Goal: Ask a question

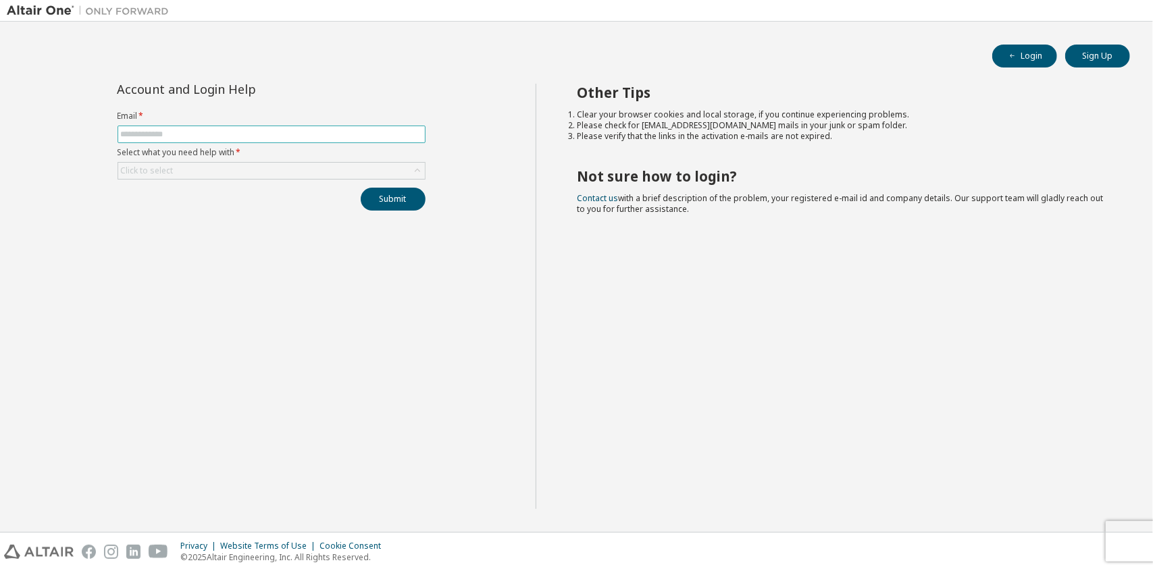
click at [205, 136] on input "text" at bounding box center [271, 134] width 301 height 11
type input "**********"
click at [236, 168] on div "Click to select" at bounding box center [271, 171] width 307 height 16
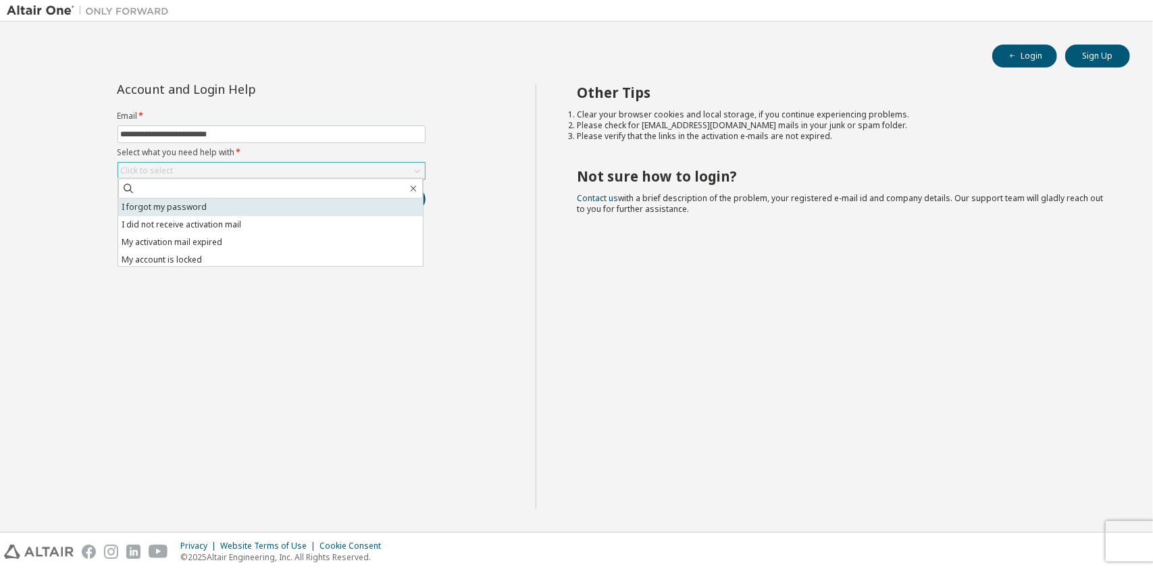
click at [238, 201] on li "I forgot my password" at bounding box center [270, 208] width 305 height 18
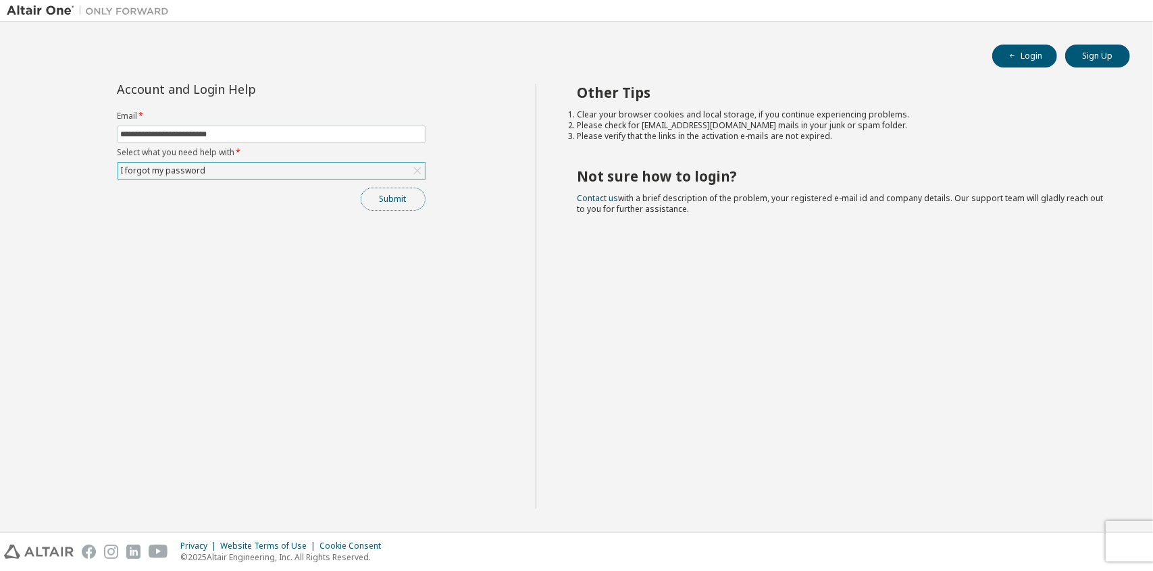
click at [379, 194] on button "Submit" at bounding box center [393, 199] width 65 height 23
click at [1059, 537] on link "Altair support" at bounding box center [1055, 534] width 54 height 11
click at [251, 163] on div "I forgot my password" at bounding box center [271, 171] width 307 height 16
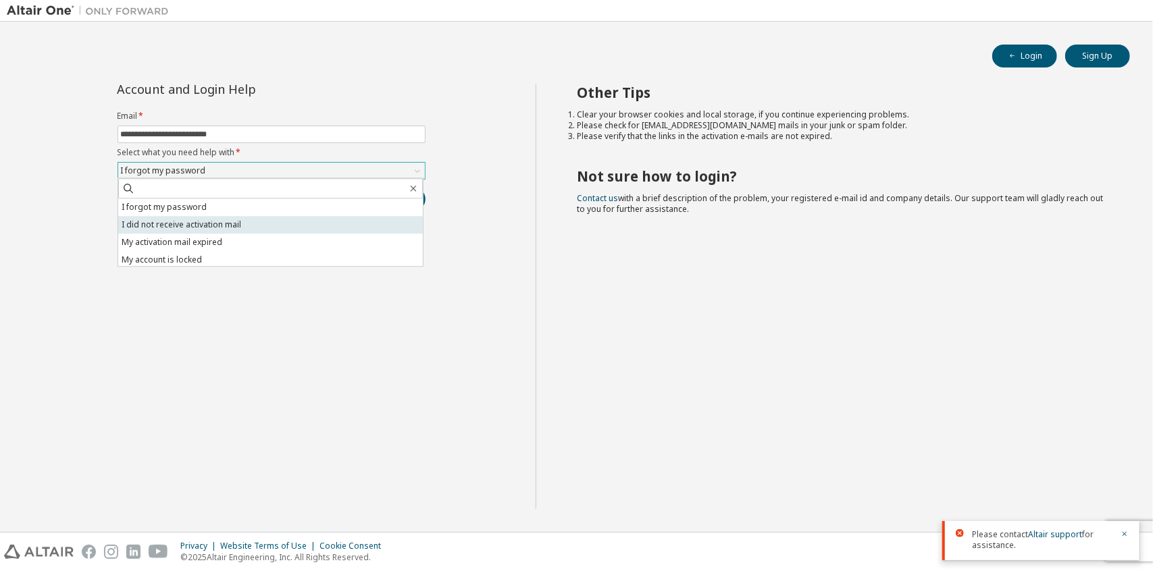
scroll to position [38, 0]
click at [367, 301] on div "**********" at bounding box center [271, 297] width 529 height 426
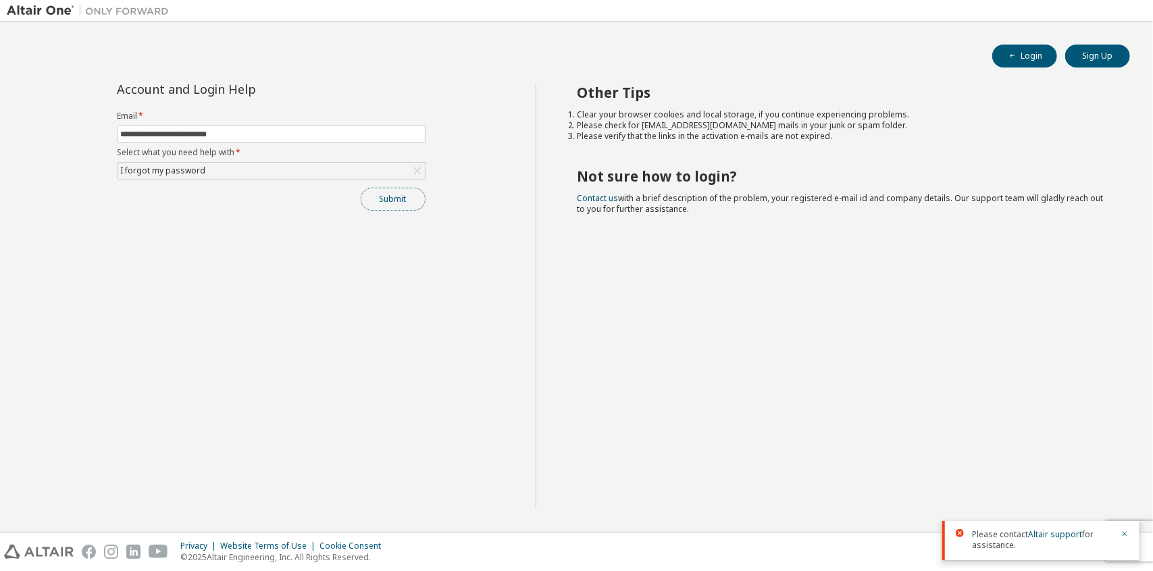
click at [412, 196] on button "Submit" at bounding box center [393, 199] width 65 height 23
click at [374, 198] on button "Submit" at bounding box center [393, 199] width 65 height 23
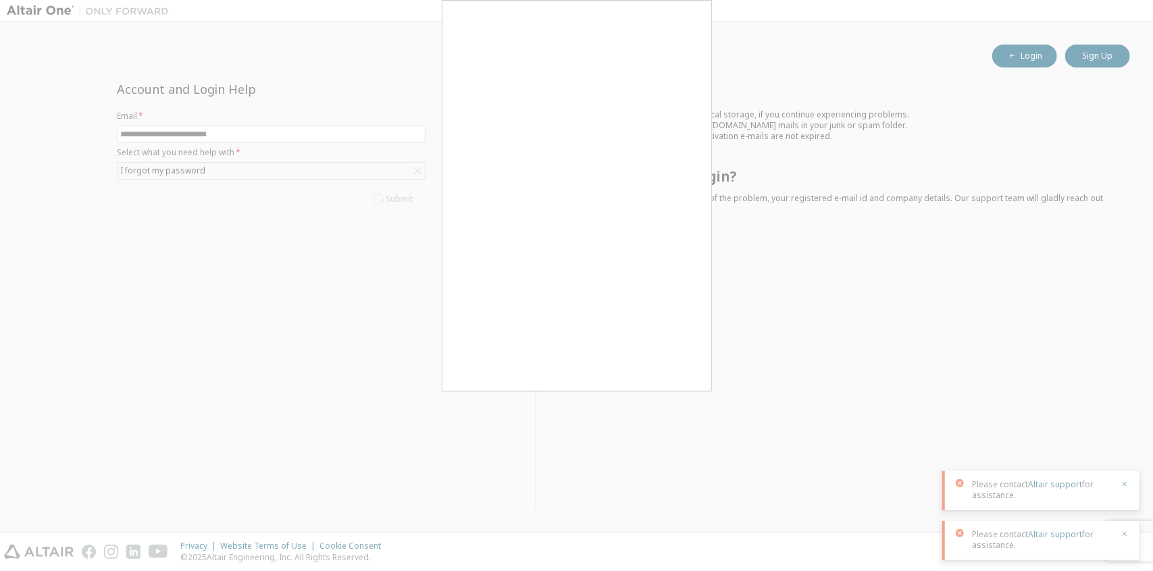
click at [624, 555] on div at bounding box center [576, 285] width 1153 height 571
